Goal: Information Seeking & Learning: Learn about a topic

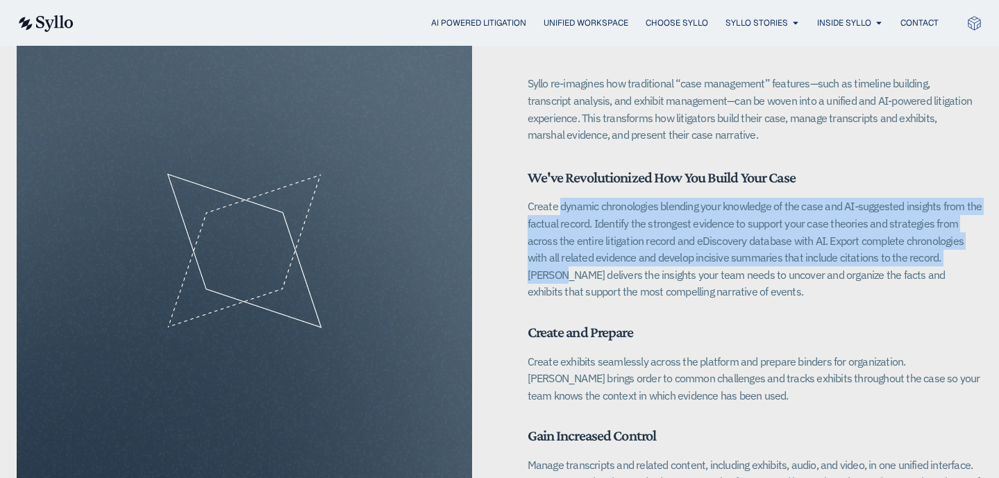
scroll to position [1927, 0]
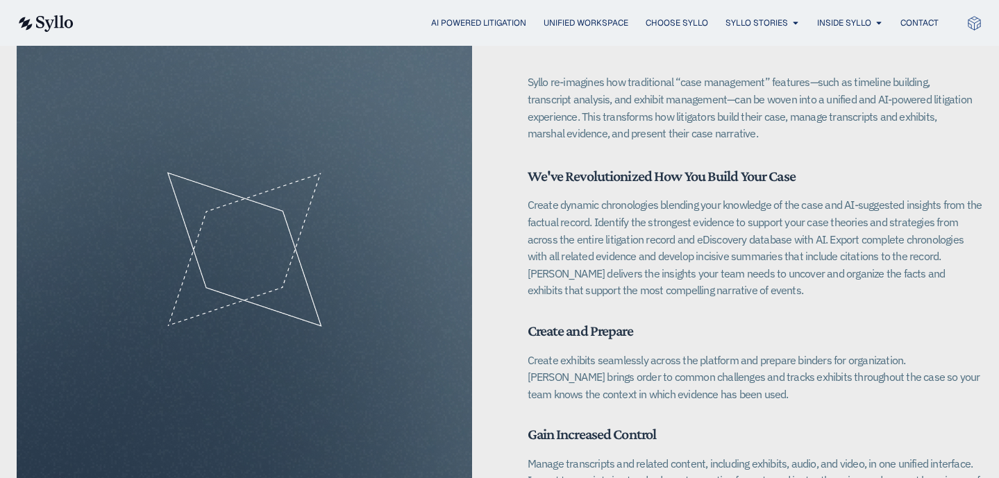
click at [593, 322] on span "Create and Prepare" at bounding box center [579, 330] width 105 height 17
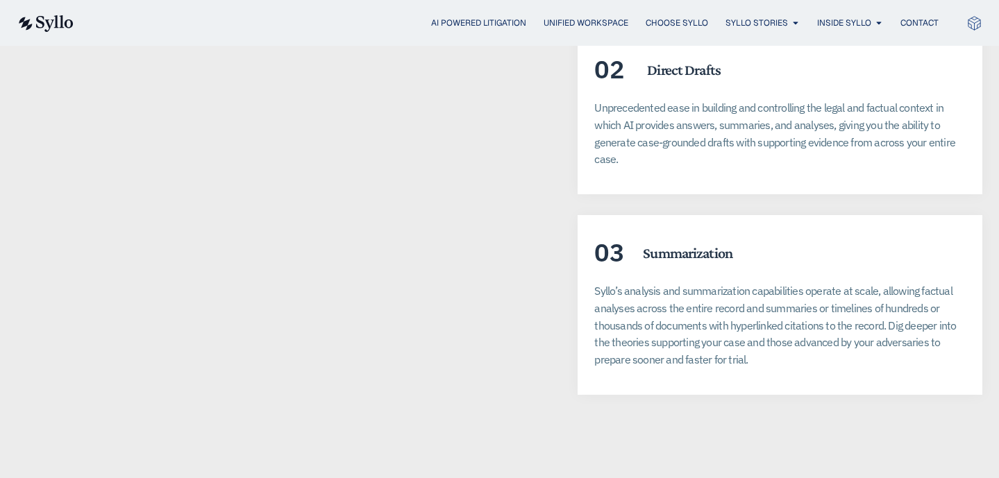
scroll to position [2691, 0]
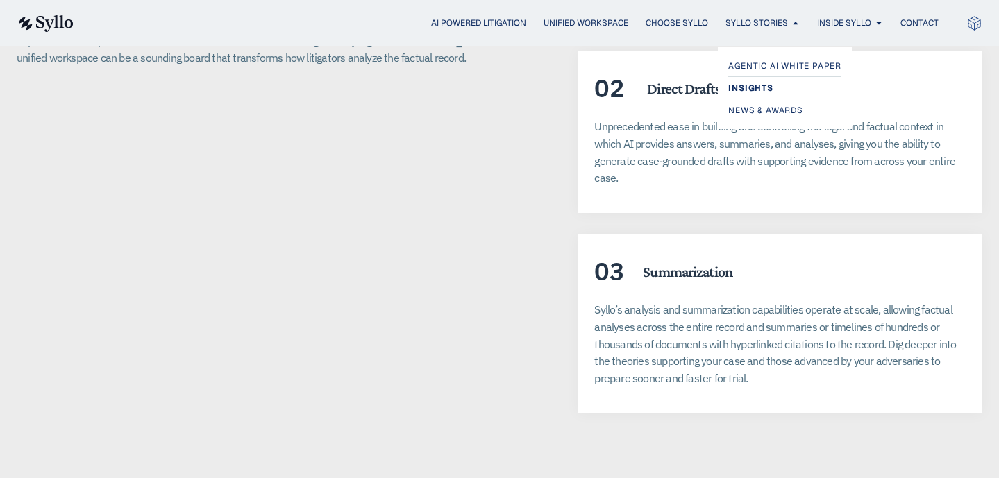
click at [761, 94] on span "Insights" at bounding box center [750, 88] width 44 height 17
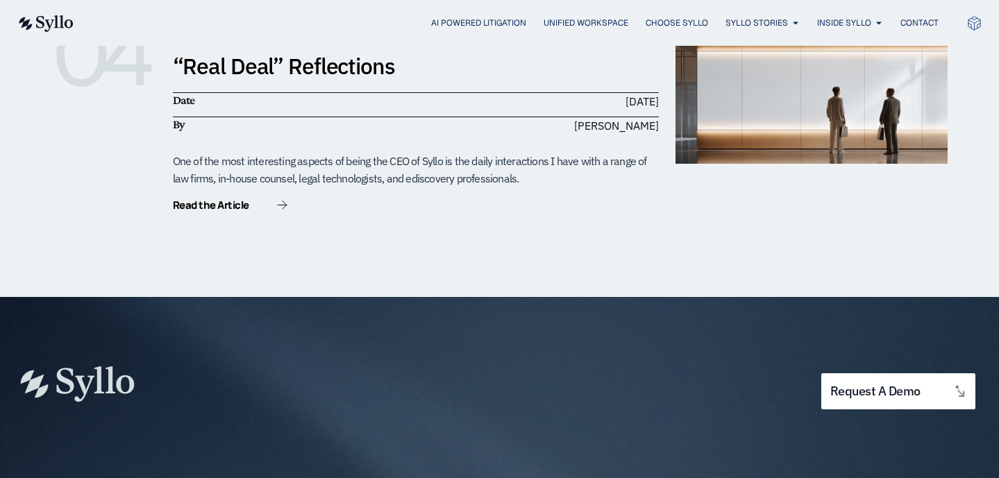
scroll to position [1144, 0]
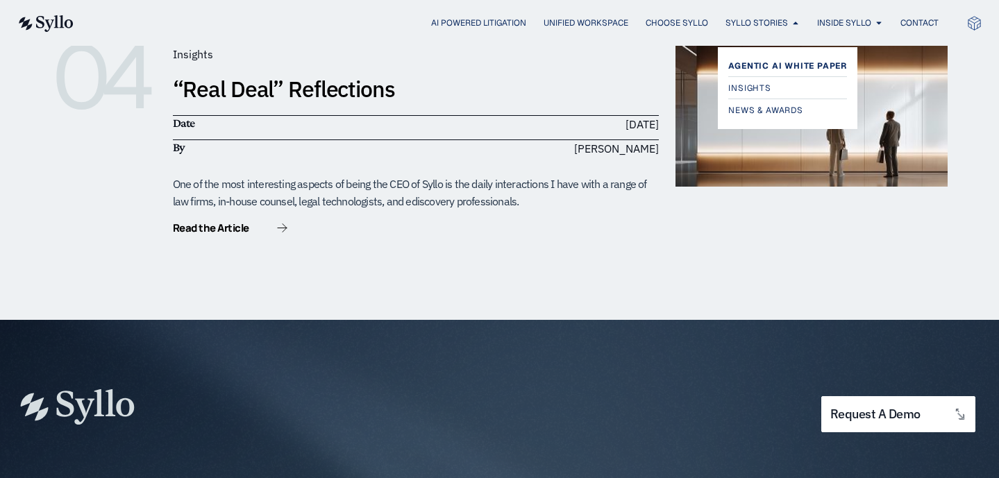
click at [758, 63] on span "Agentic AI White Paper" at bounding box center [787, 66] width 119 height 17
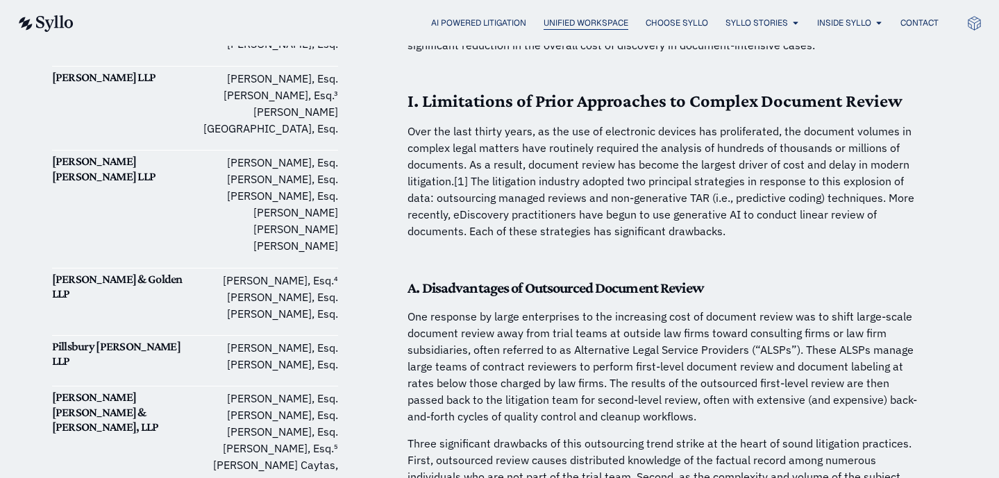
scroll to position [712, 0]
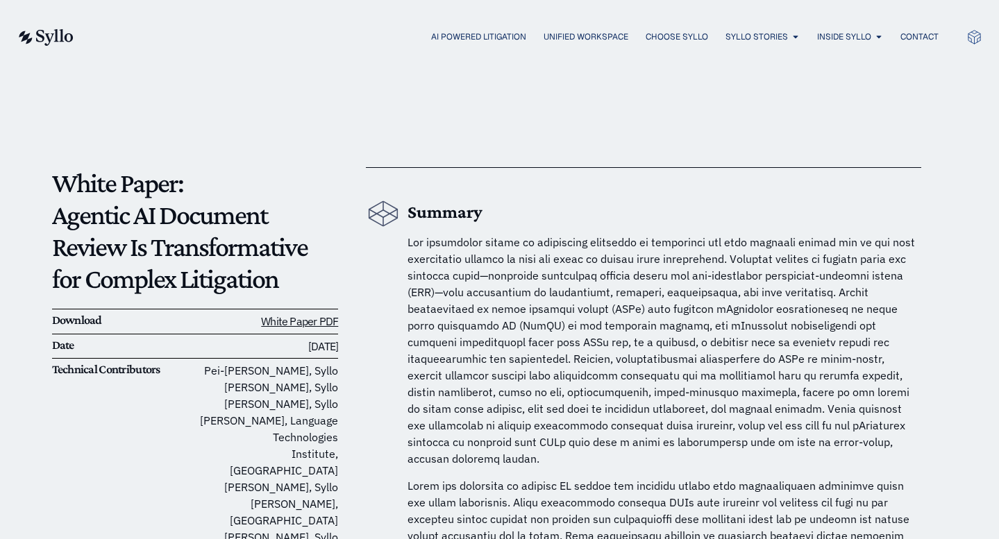
scroll to position [24, 0]
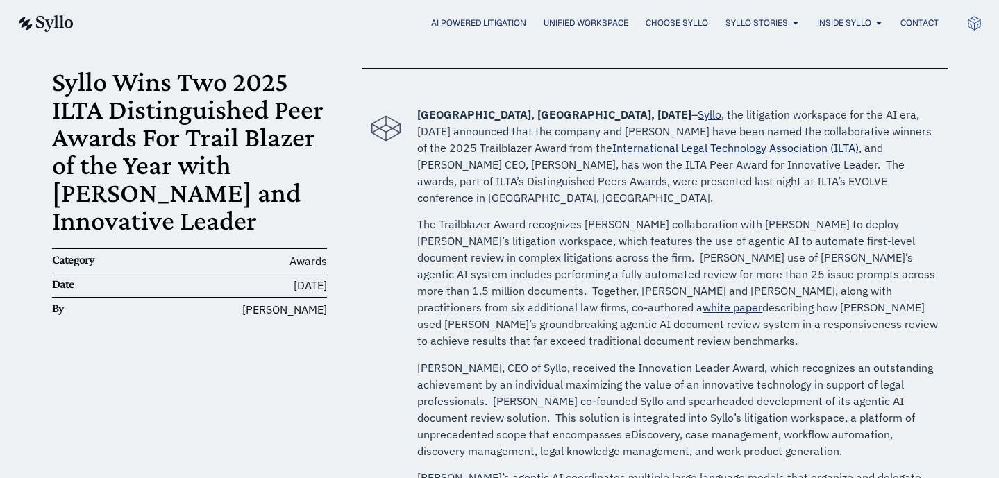
scroll to position [110, 0]
